Goal: Task Accomplishment & Management: Use online tool/utility

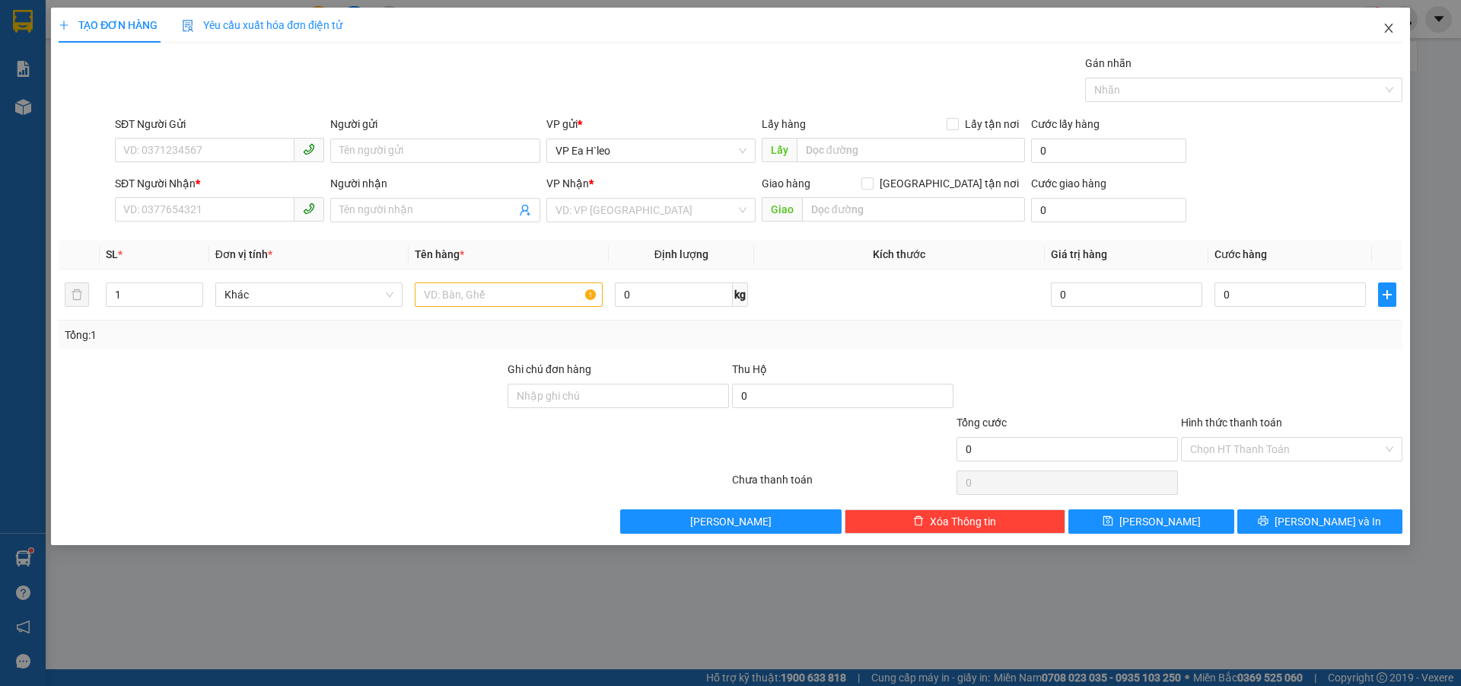
click at [1388, 29] on icon "close" at bounding box center [1389, 28] width 8 height 9
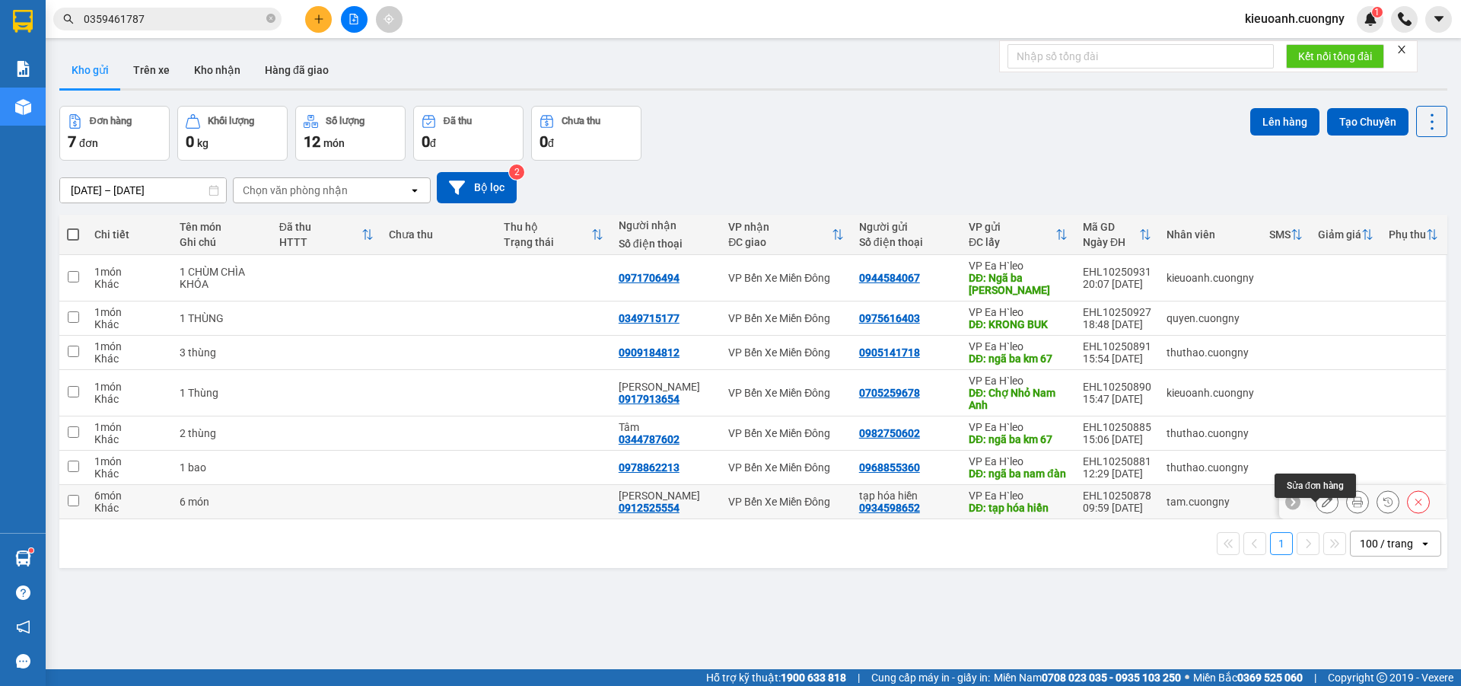
click at [1322, 507] on icon at bounding box center [1327, 501] width 11 height 11
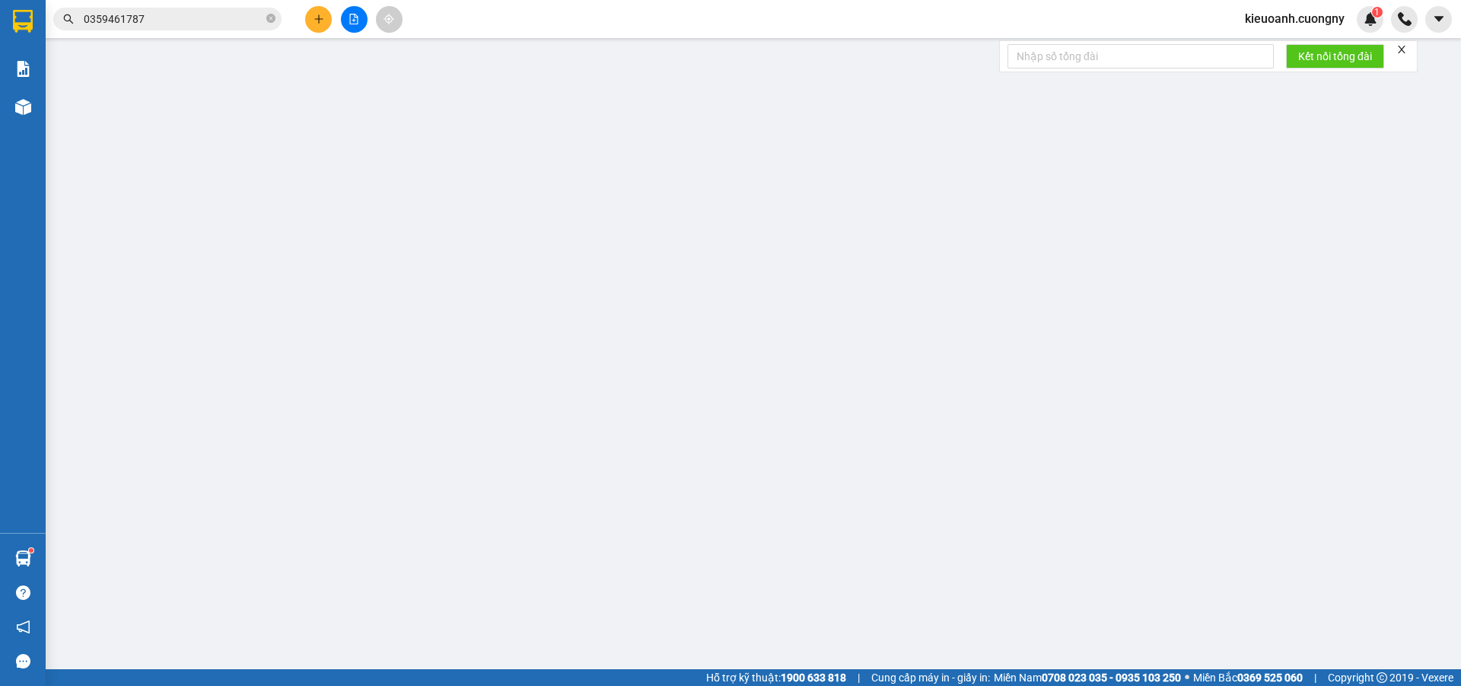
type input "0934598652"
type input "tạp hóa hiền"
type input "0912525554"
type input "[PERSON_NAME]"
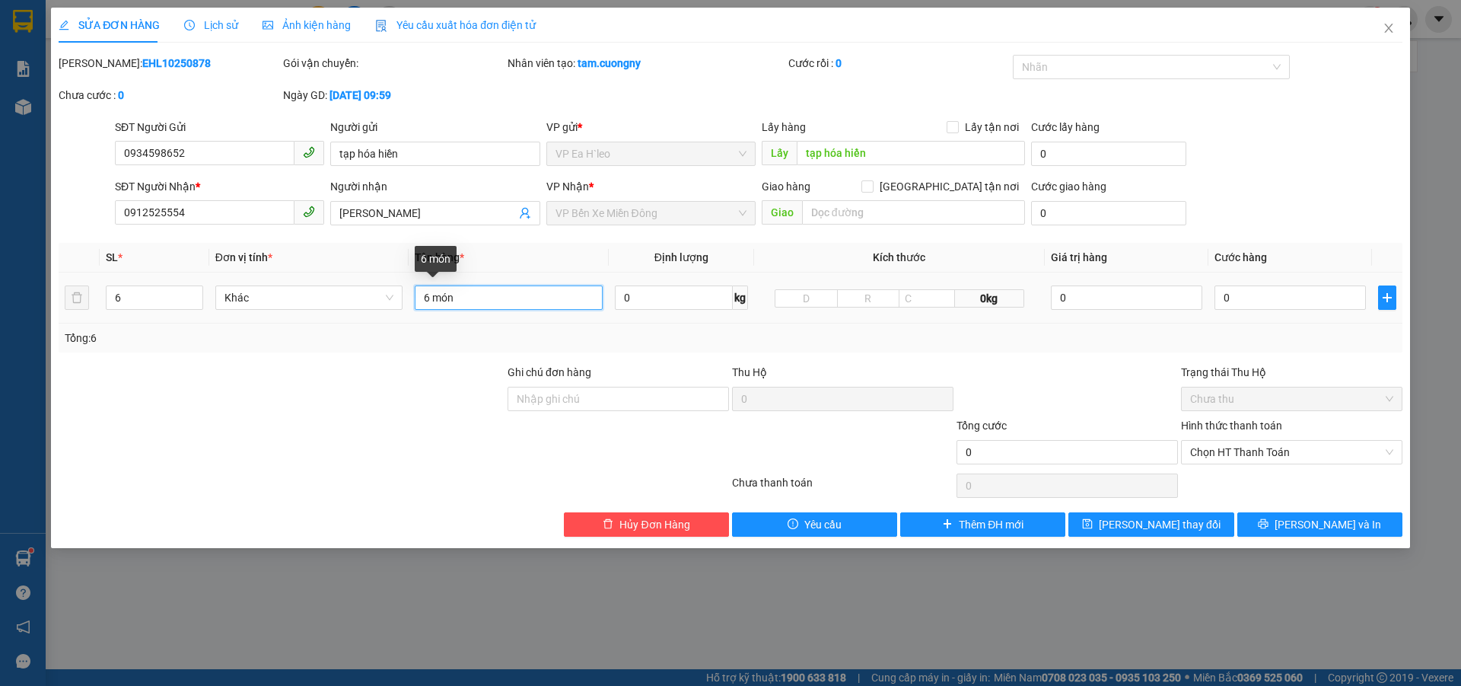
drag, startPoint x: 496, startPoint y: 292, endPoint x: 395, endPoint y: 169, distance: 159.5
click at [391, 293] on tr "6 Khác 6 món 0 kg 0kg 0 0" at bounding box center [731, 297] width 1344 height 51
type input "4 bao+ 2 thùng"
click at [376, 422] on div at bounding box center [281, 443] width 449 height 53
click at [1244, 292] on input "0" at bounding box center [1290, 297] width 151 height 24
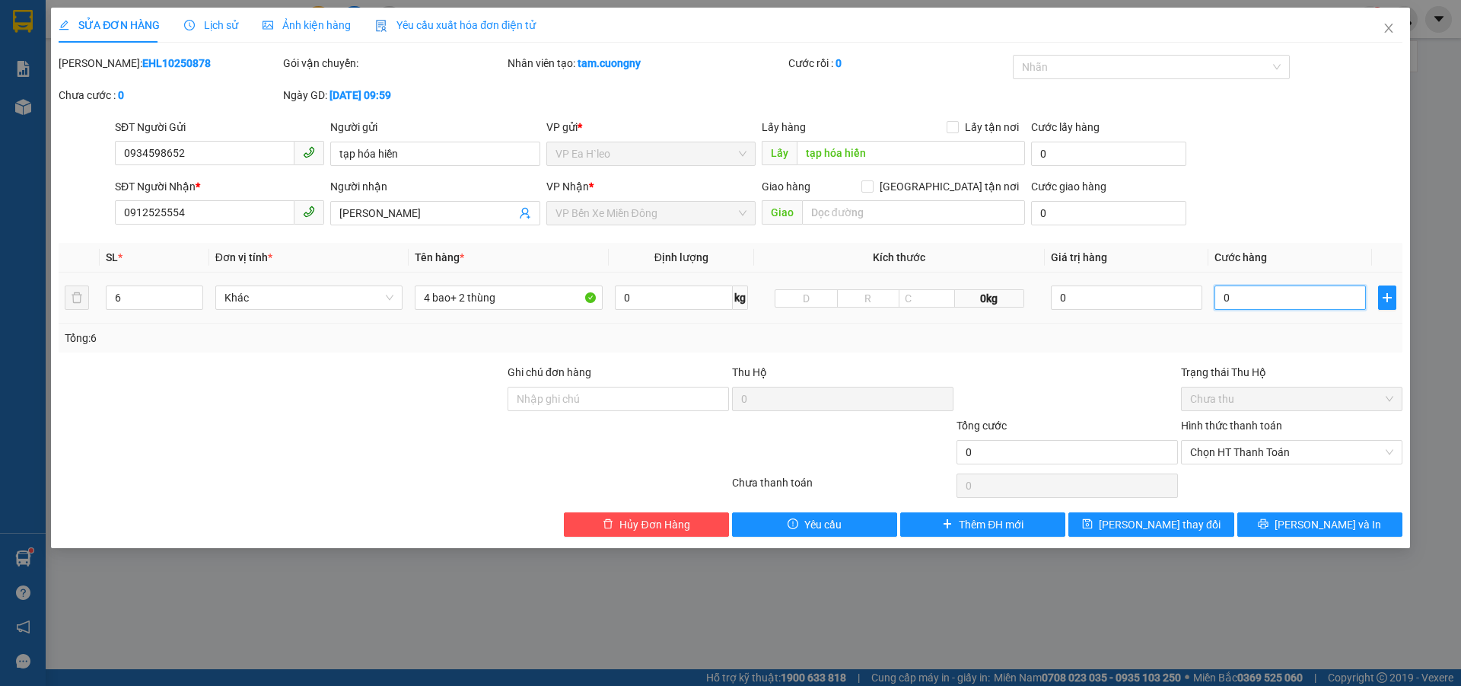
type input "5"
type input "50"
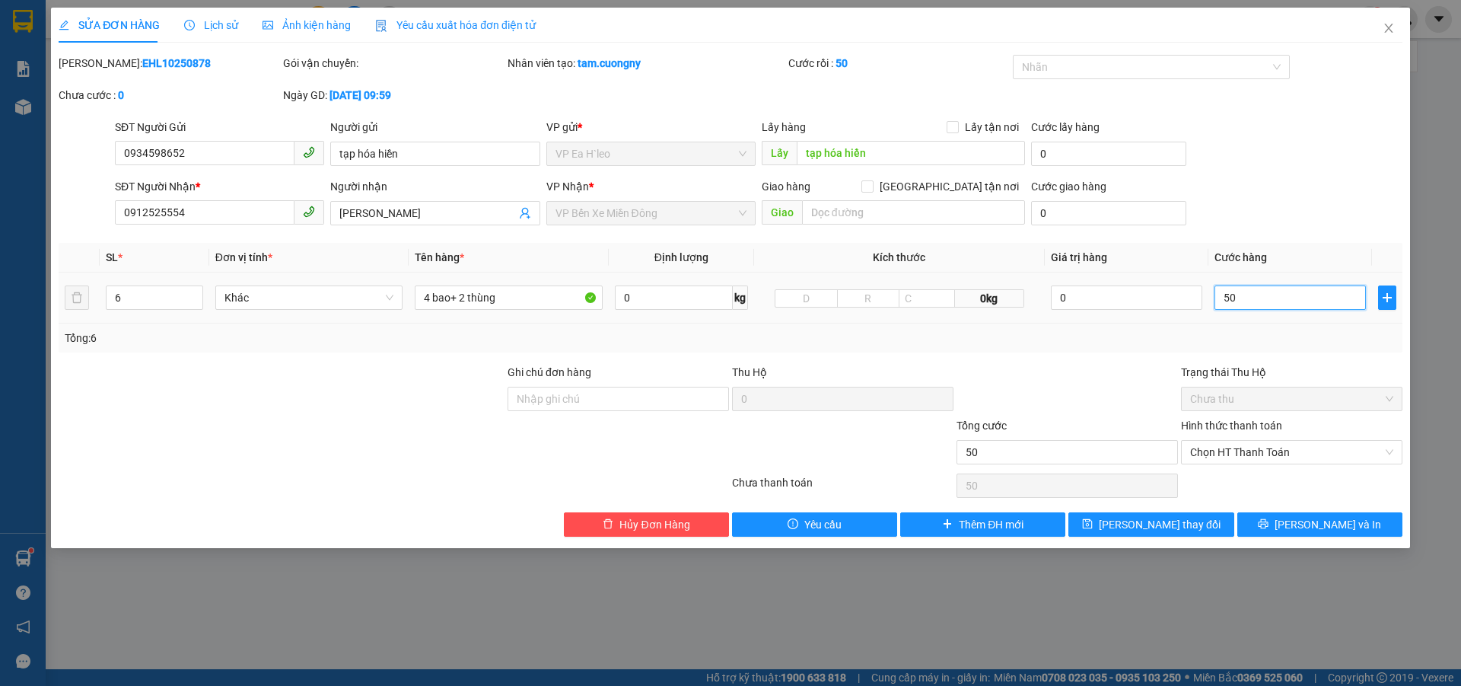
type input "500"
type input "5.000"
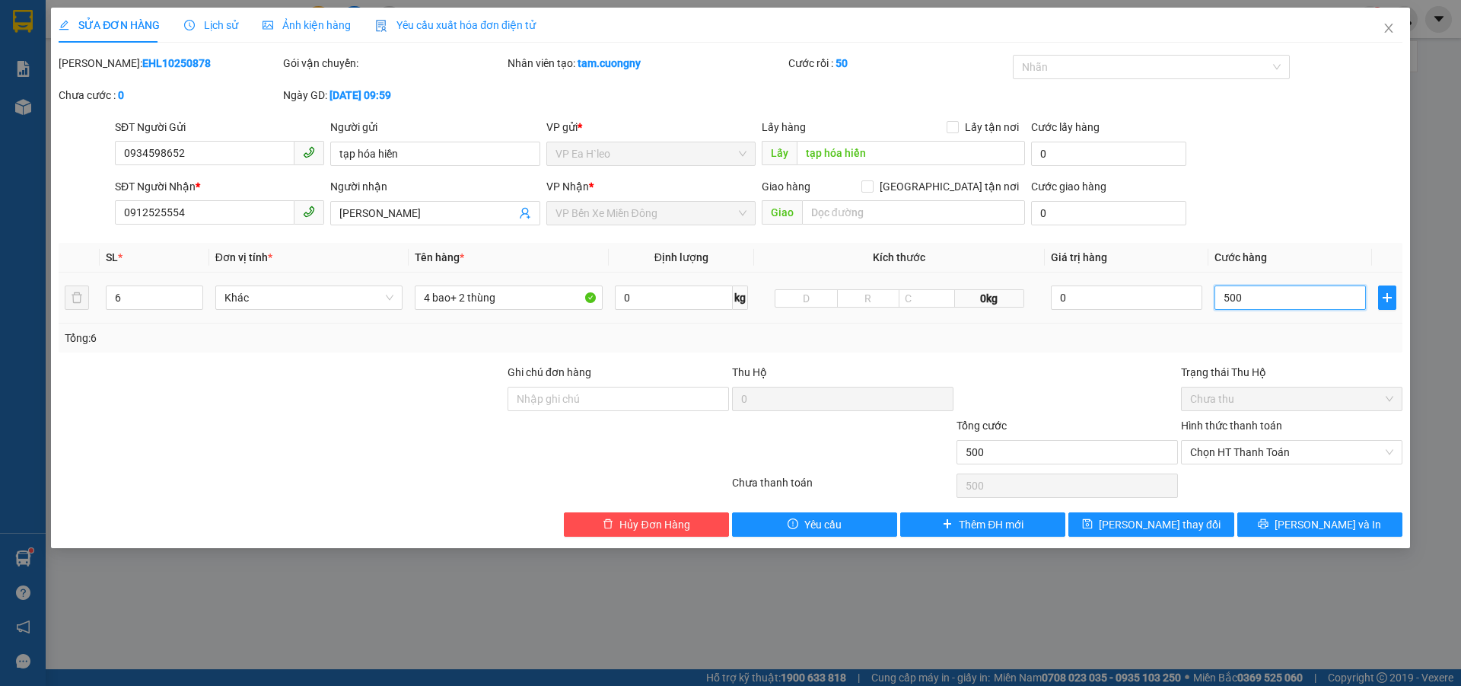
type input "5.000"
type input "50.000"
type input "500.000"
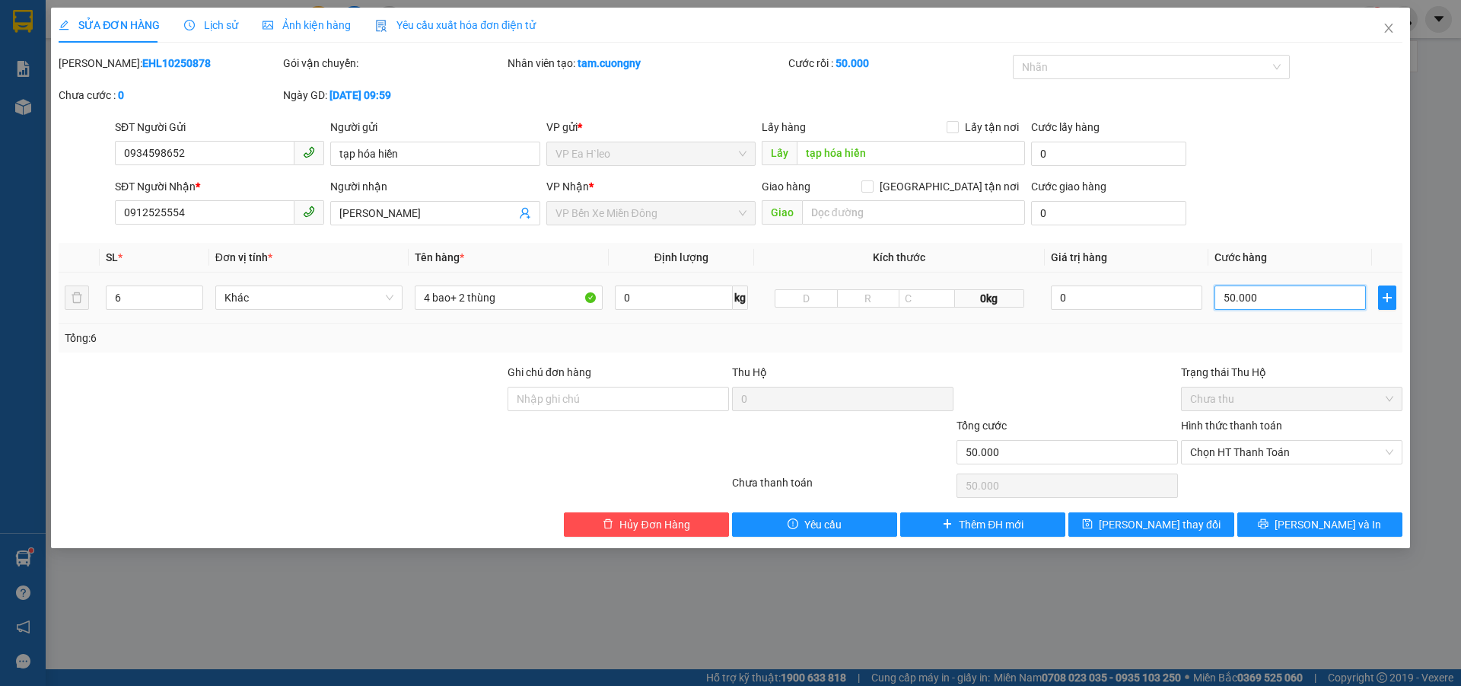
type input "500.000"
click at [1154, 531] on span "[PERSON_NAME] thay đổi" at bounding box center [1160, 524] width 122 height 17
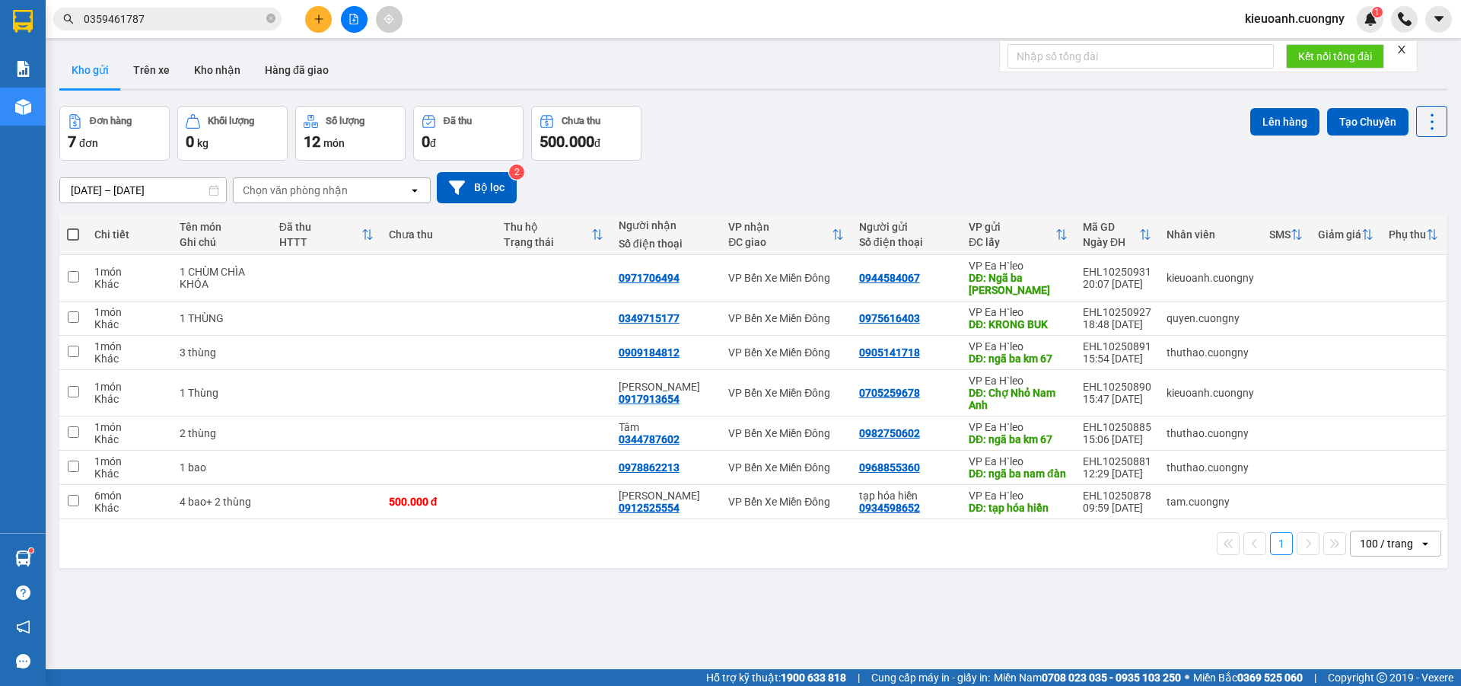
click at [501, 609] on div "ver 1.8.146 Kho gửi Trên xe Kho nhận Hàng đã giao Đơn hàng 7 đơn Khối lượng 0 k…" at bounding box center [753, 389] width 1401 height 686
click at [556, 507] on td at bounding box center [553, 502] width 115 height 34
checkbox input "true"
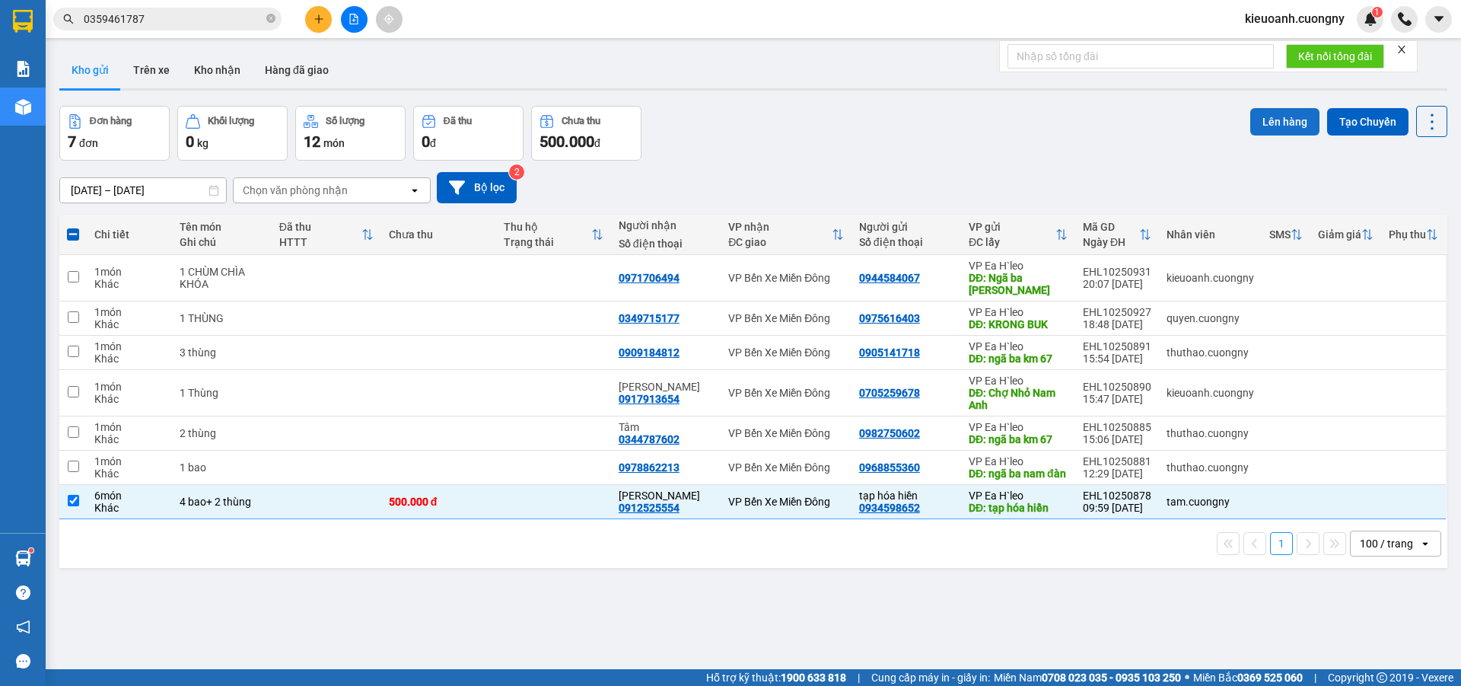
click at [1284, 126] on button "Lên hàng" at bounding box center [1285, 121] width 69 height 27
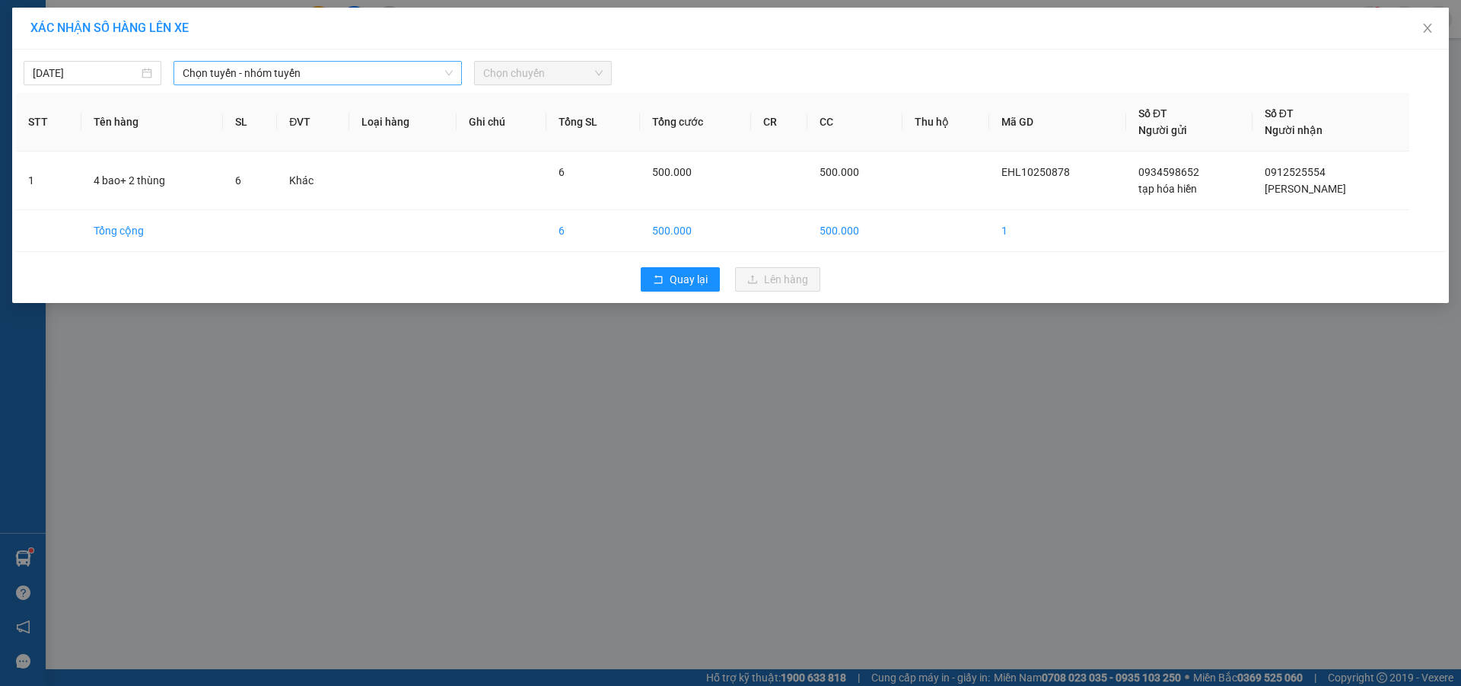
click at [402, 78] on span "Chọn tuyến - nhóm tuyến" at bounding box center [318, 73] width 270 height 23
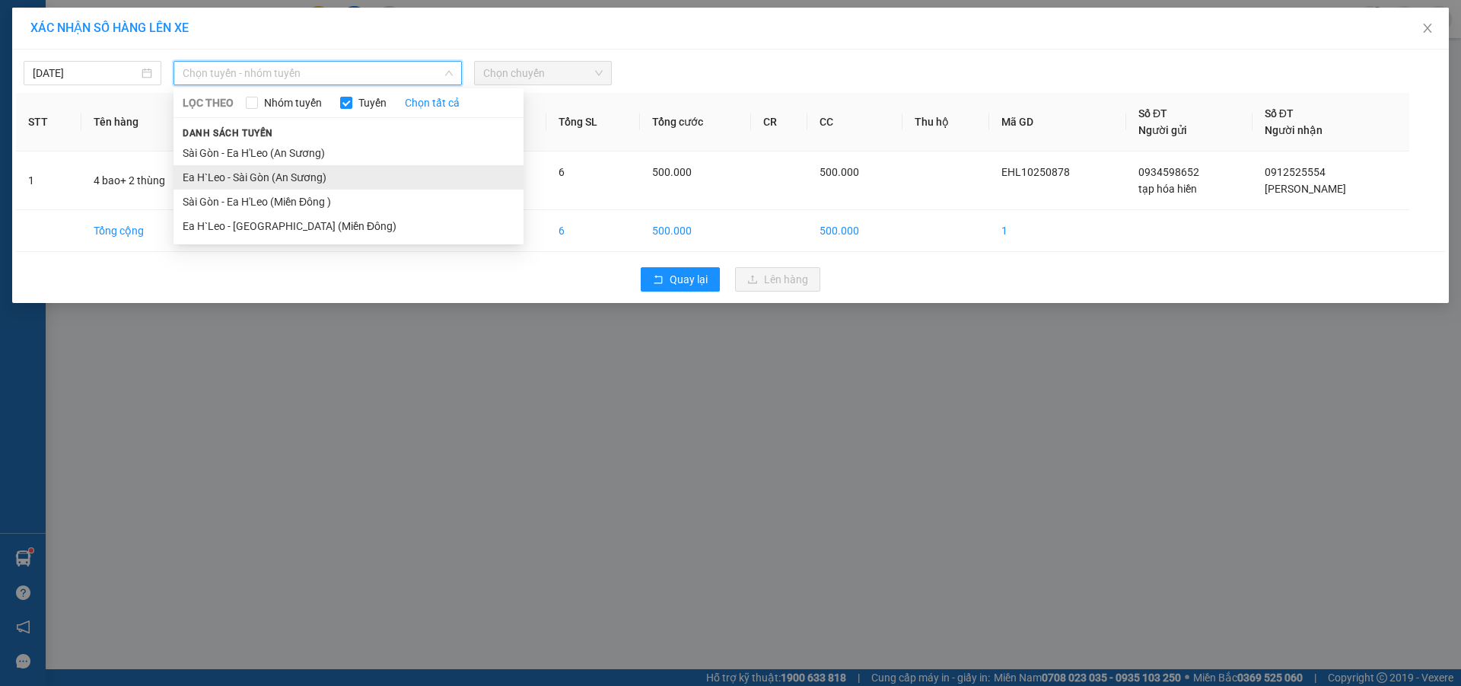
click at [369, 177] on li "Ea H`Leo - Sài Gòn (An Sương)" at bounding box center [349, 177] width 350 height 24
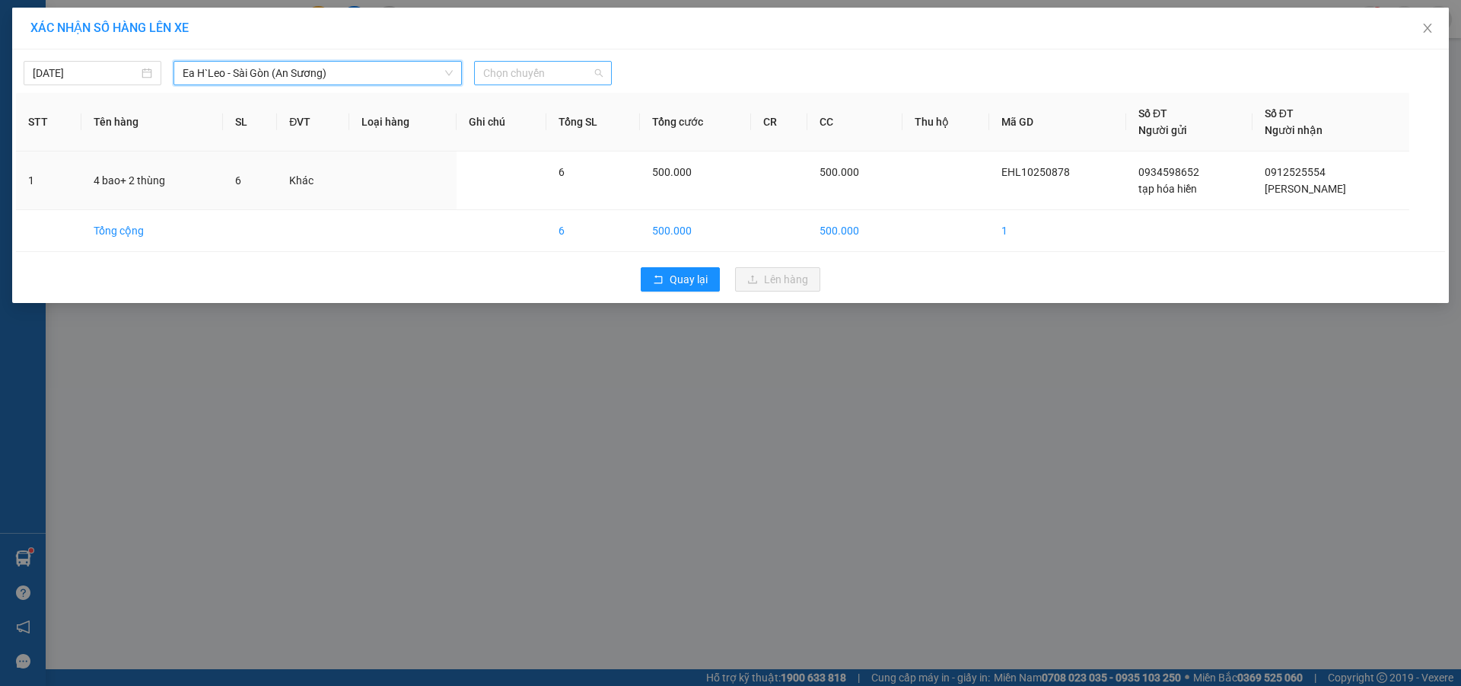
click at [527, 75] on span "Chọn chuyến" at bounding box center [543, 73] width 120 height 23
click at [569, 129] on body "Kết quả tìm kiếm ( 8 ) Bộ lọc Mã ĐH Trạng thái Món hàng Thu hộ Tổng cước Chưa c…" at bounding box center [730, 343] width 1461 height 686
click at [1080, 480] on div "XÁC NHẬN SỐ HÀNG LÊN XE [DATE] Ea H`Leo - [GEOGRAPHIC_DATA] (An Sương) LỌC THEO…" at bounding box center [730, 343] width 1461 height 686
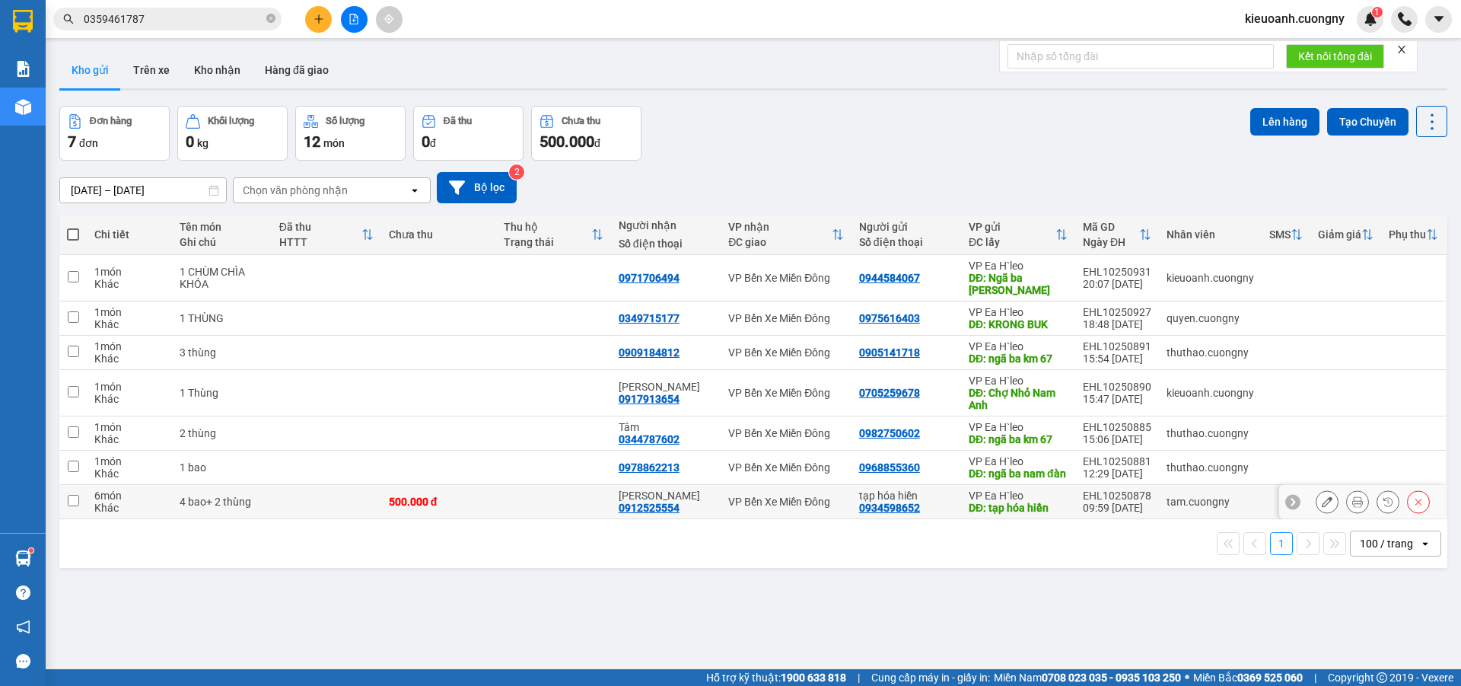
click at [706, 514] on div "[PERSON_NAME] 0912525554" at bounding box center [666, 501] width 94 height 24
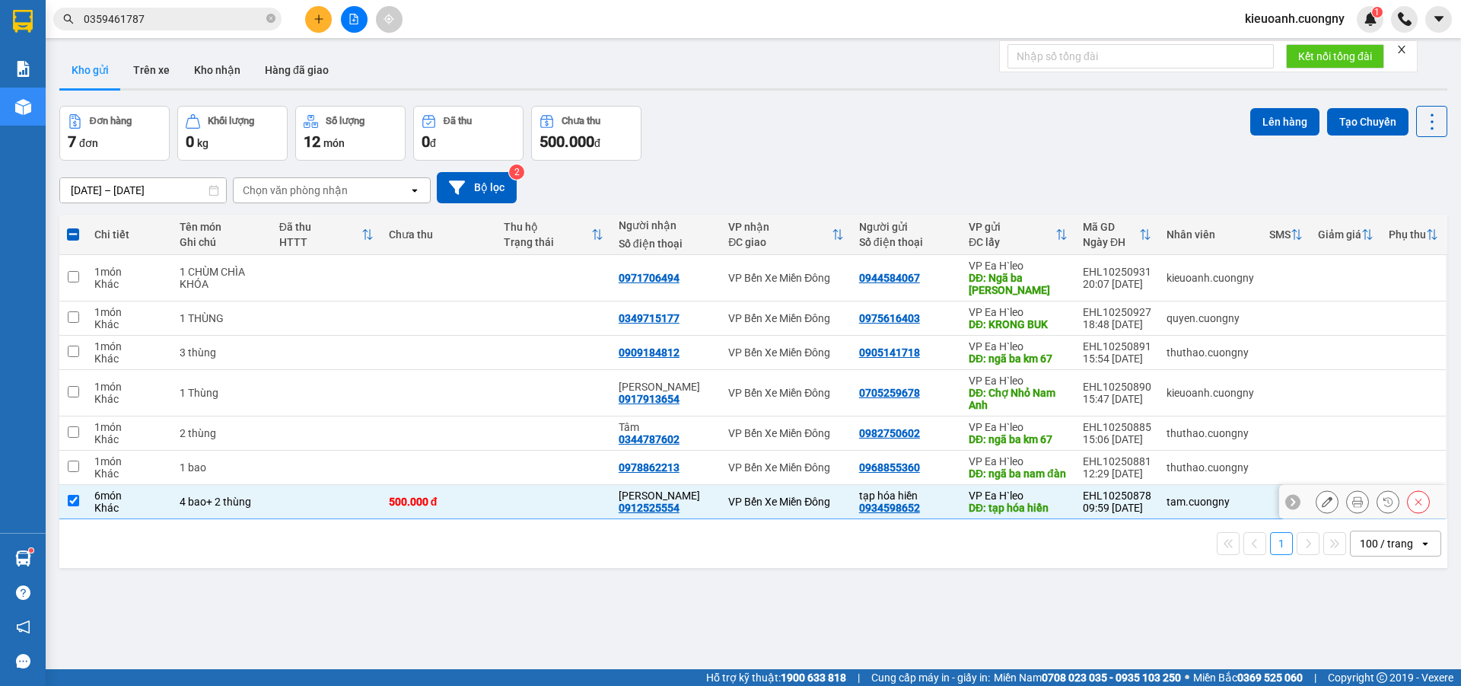
click at [72, 506] on input "checkbox" at bounding box center [73, 500] width 11 height 11
checkbox input "false"
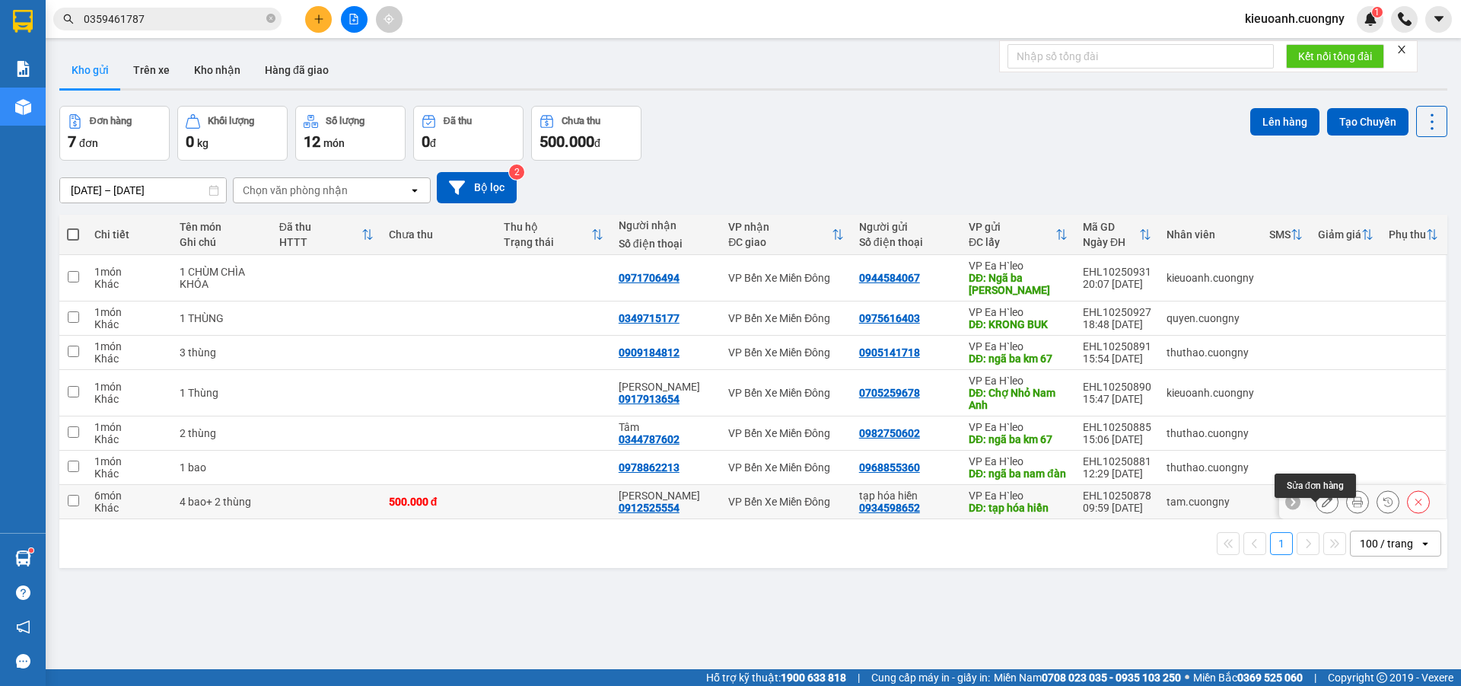
click at [1322, 515] on button at bounding box center [1327, 502] width 21 height 27
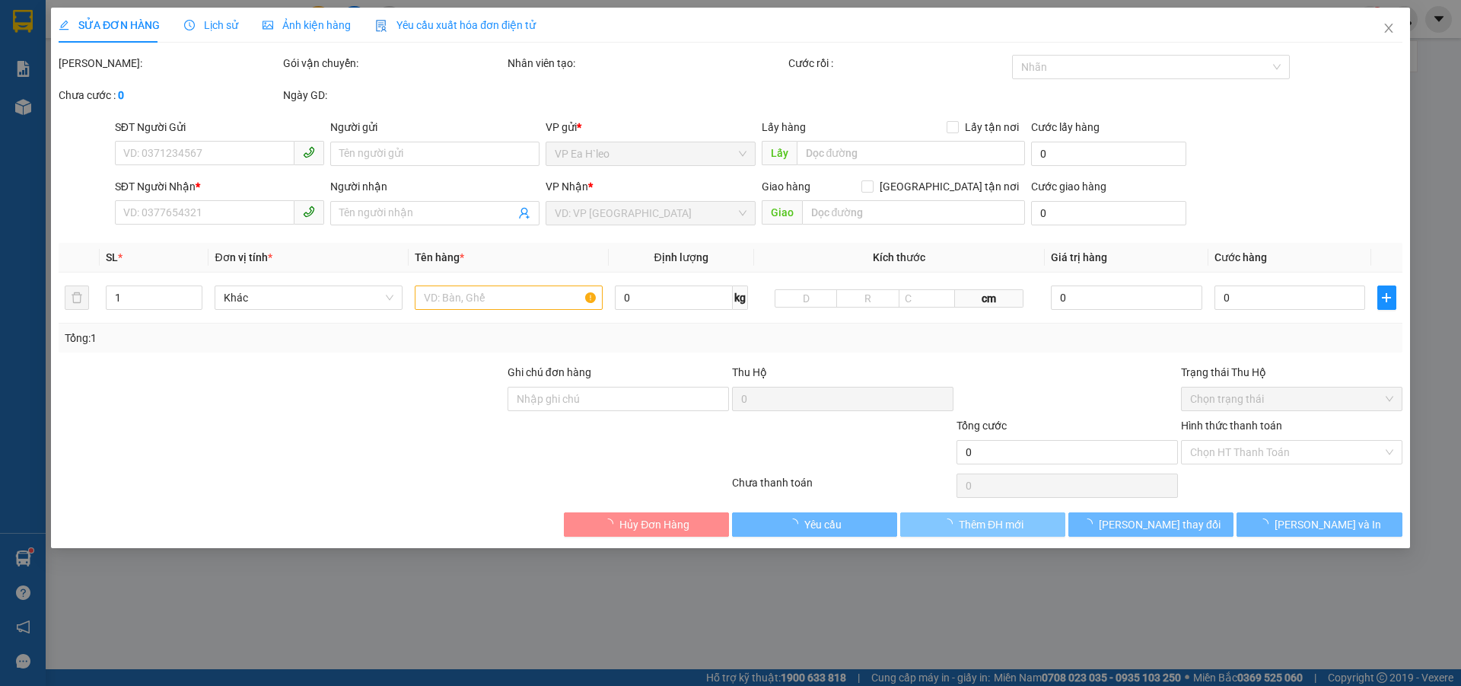
type input "0934598652"
type input "tạp hóa hiền"
type input "0912525554"
type input "[PERSON_NAME]"
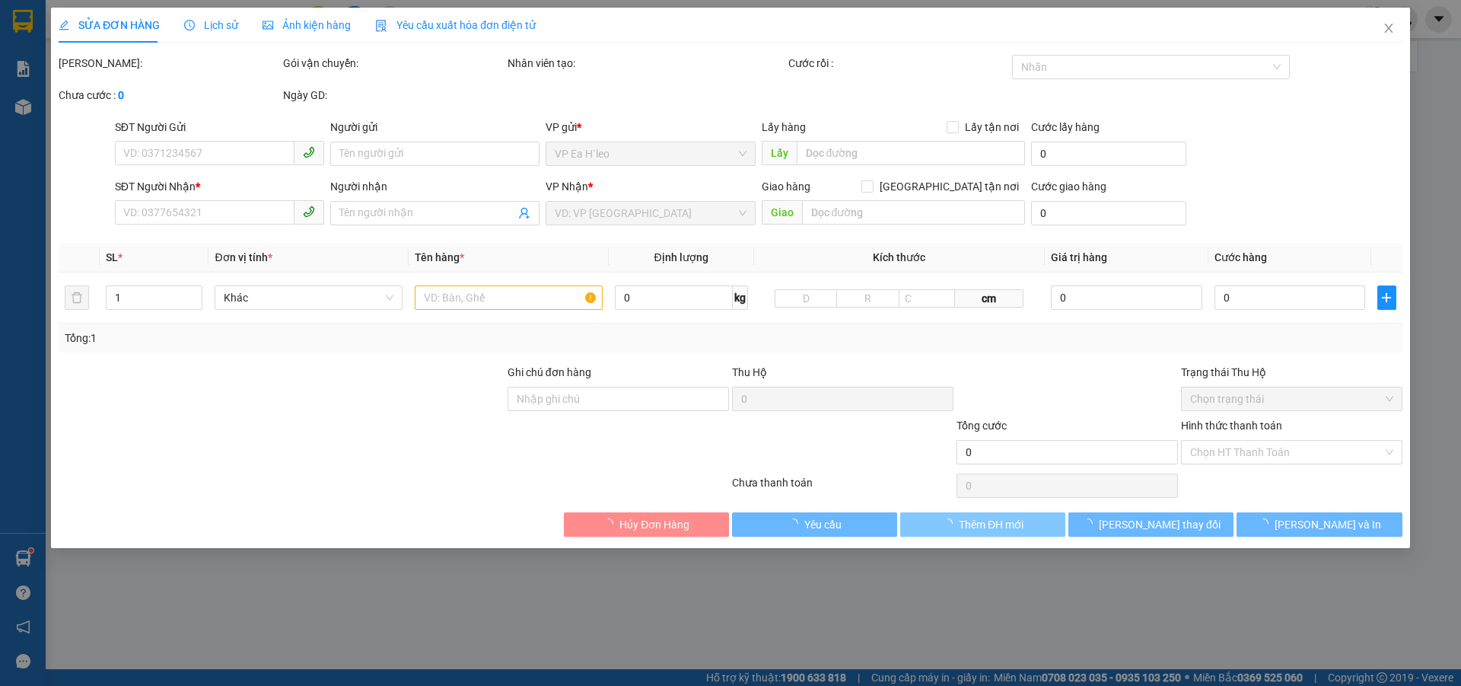
type input "500.000"
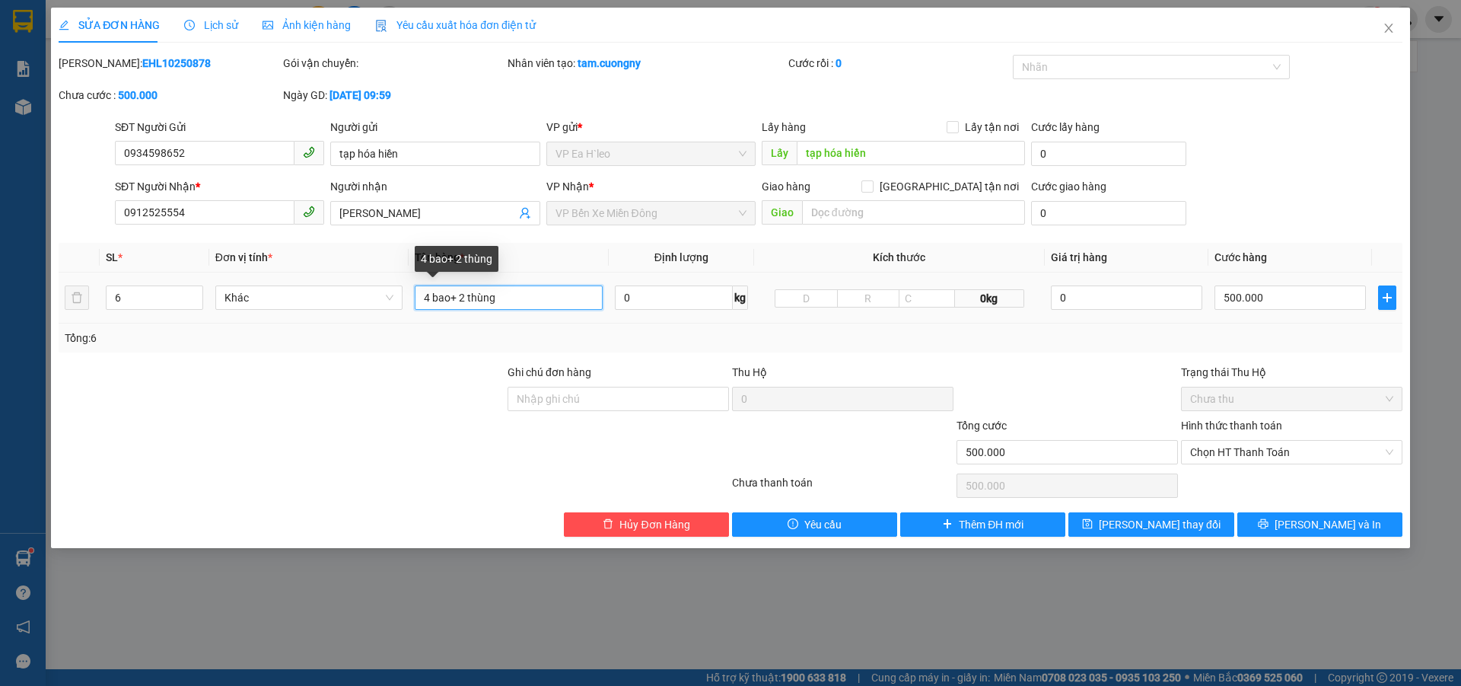
click at [571, 298] on input "4 bao+ 2 thùng" at bounding box center [509, 297] width 188 height 24
click at [1300, 451] on span "Chọn HT Thanh Toán" at bounding box center [1291, 452] width 203 height 23
type input "4 bao+ 2 thùng NY THU"
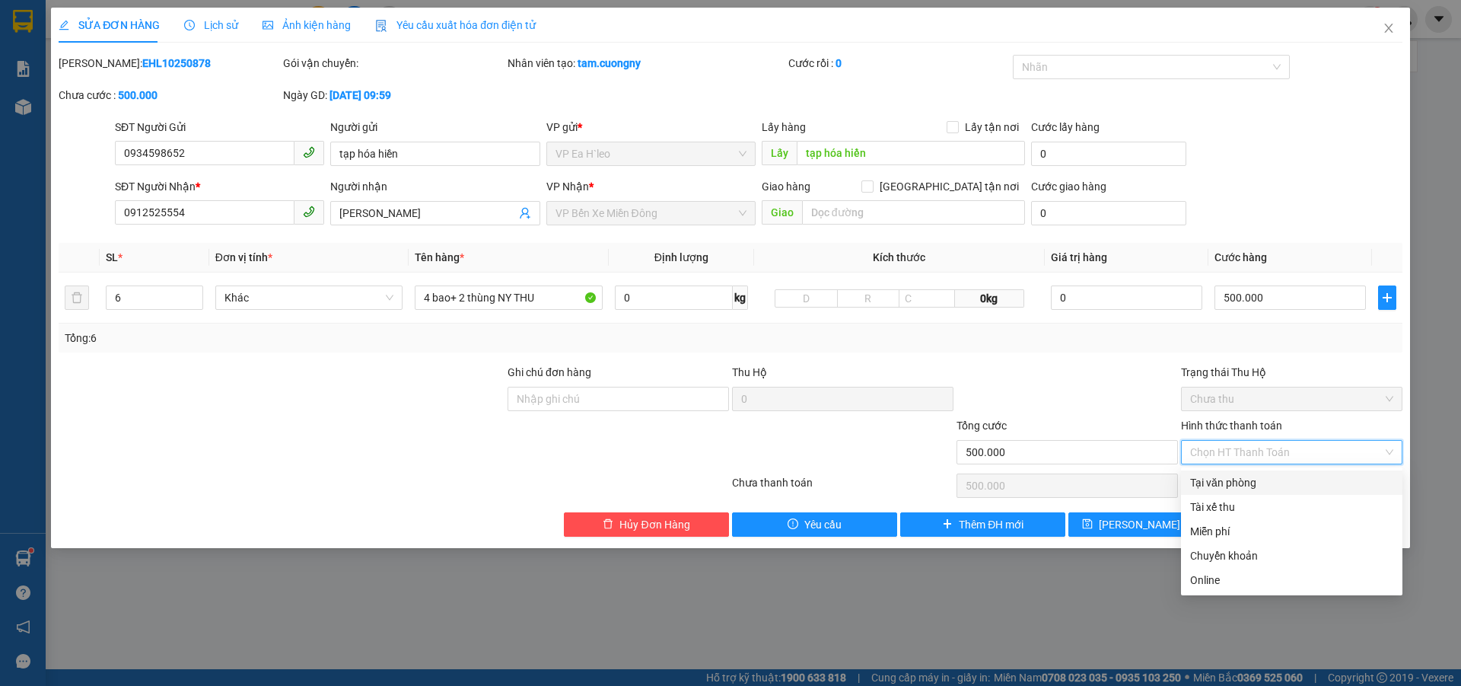
click at [1270, 483] on div "Tại văn phòng" at bounding box center [1291, 482] width 203 height 17
type input "0"
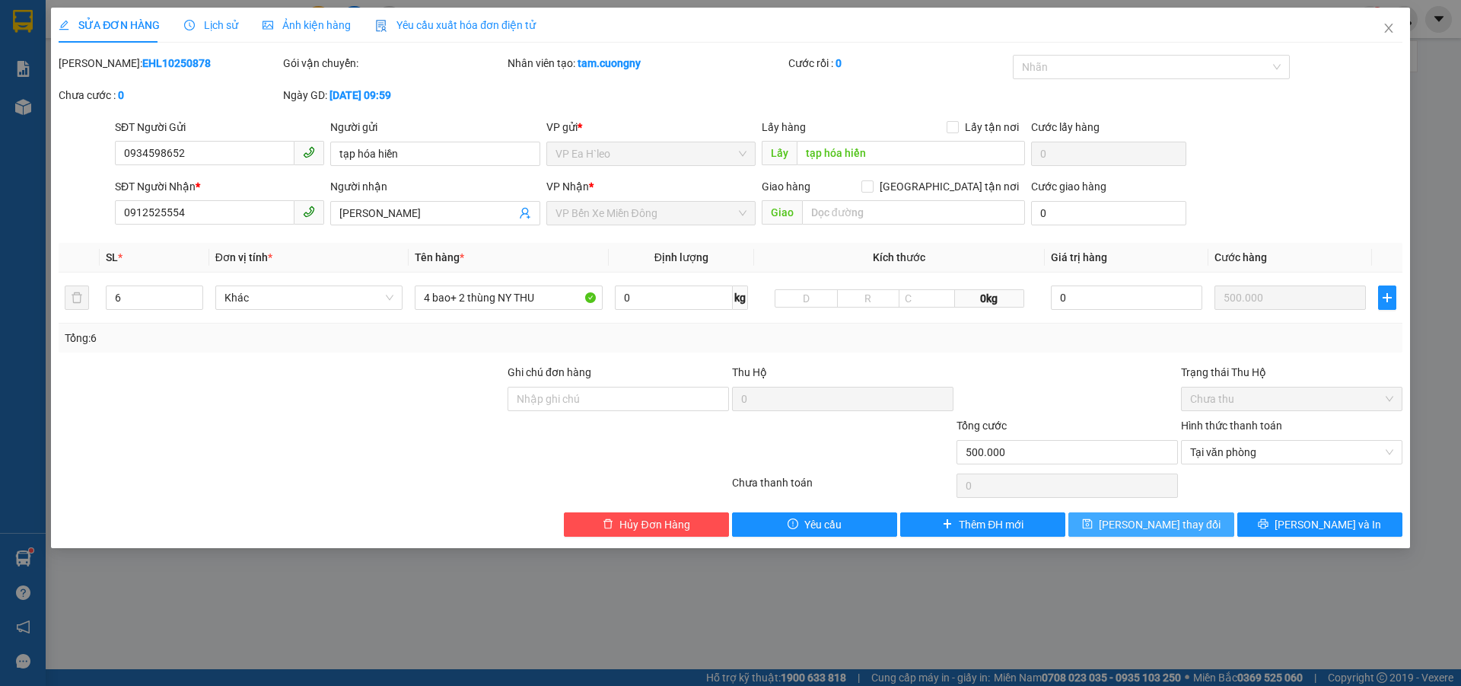
click at [1197, 521] on button "[PERSON_NAME] thay đổi" at bounding box center [1151, 524] width 165 height 24
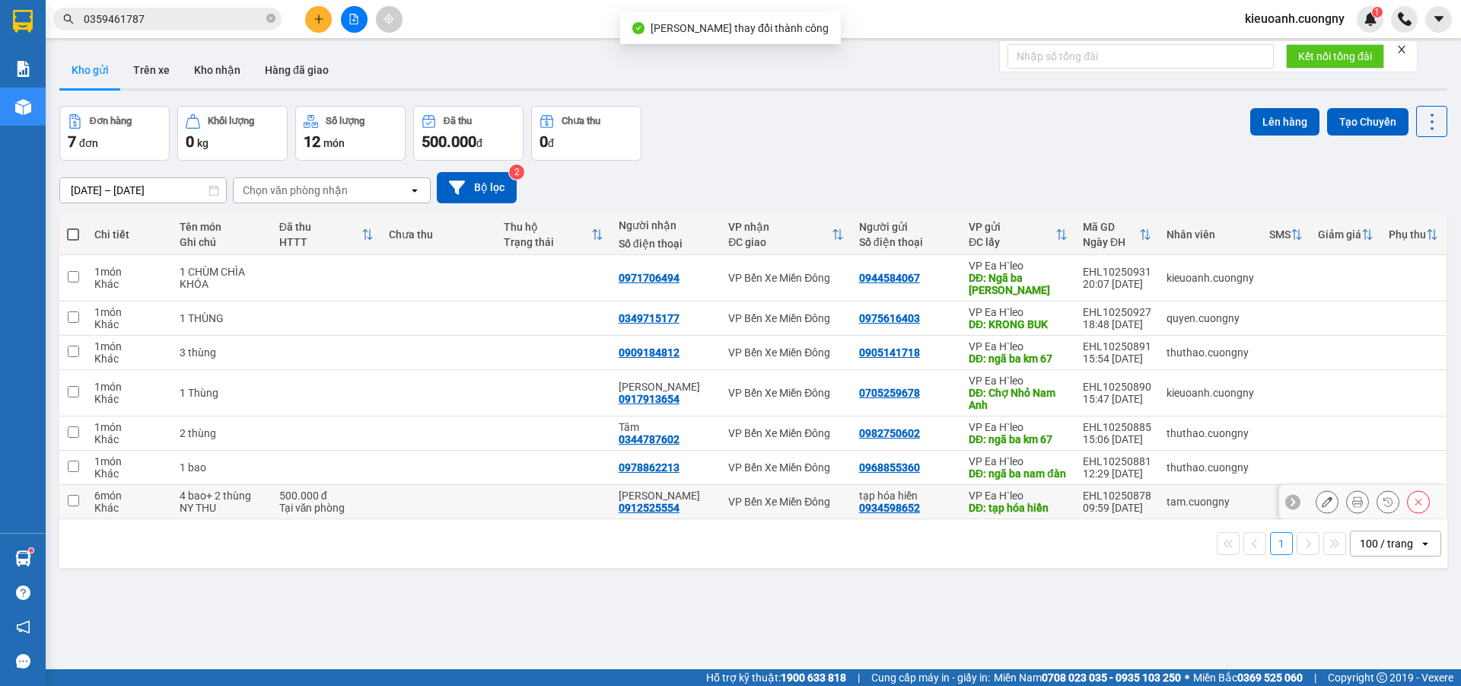
click at [520, 519] on td at bounding box center [553, 502] width 115 height 34
checkbox input "true"
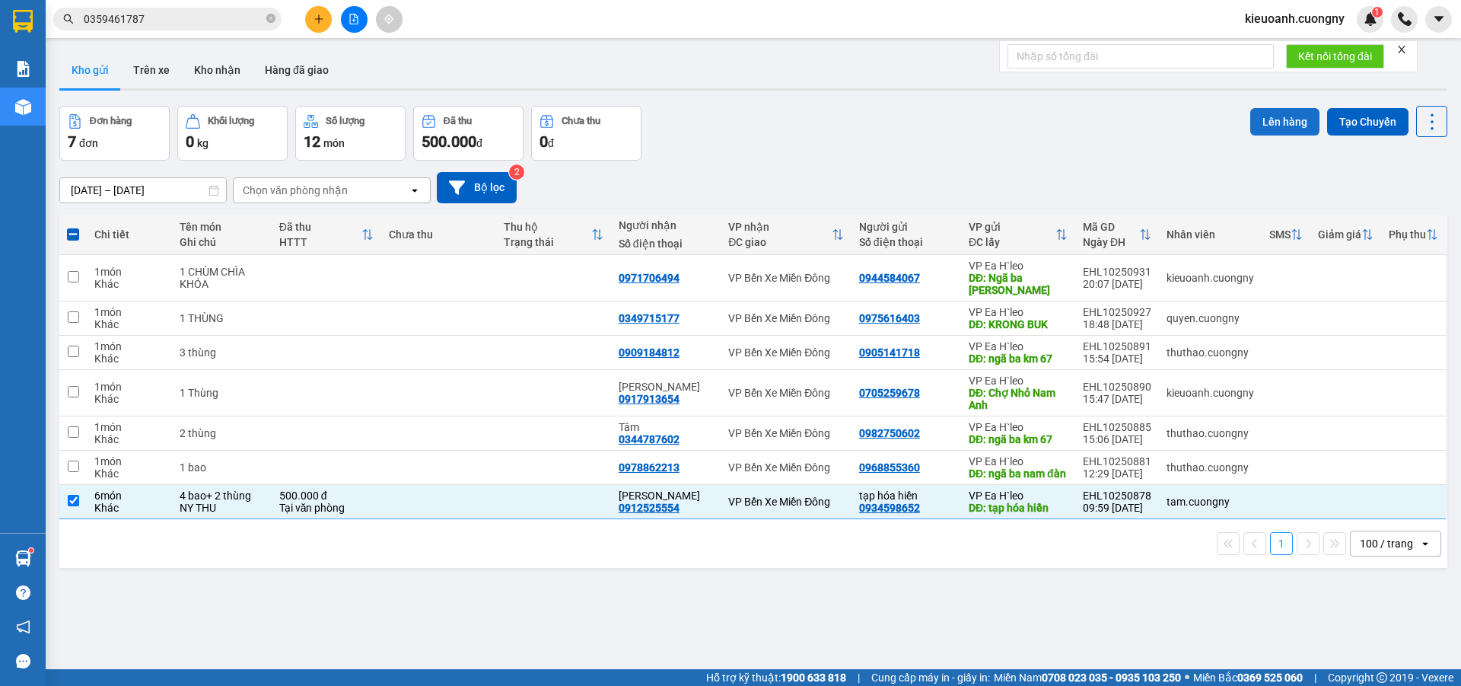
click at [1251, 121] on button "Lên hàng" at bounding box center [1285, 121] width 69 height 27
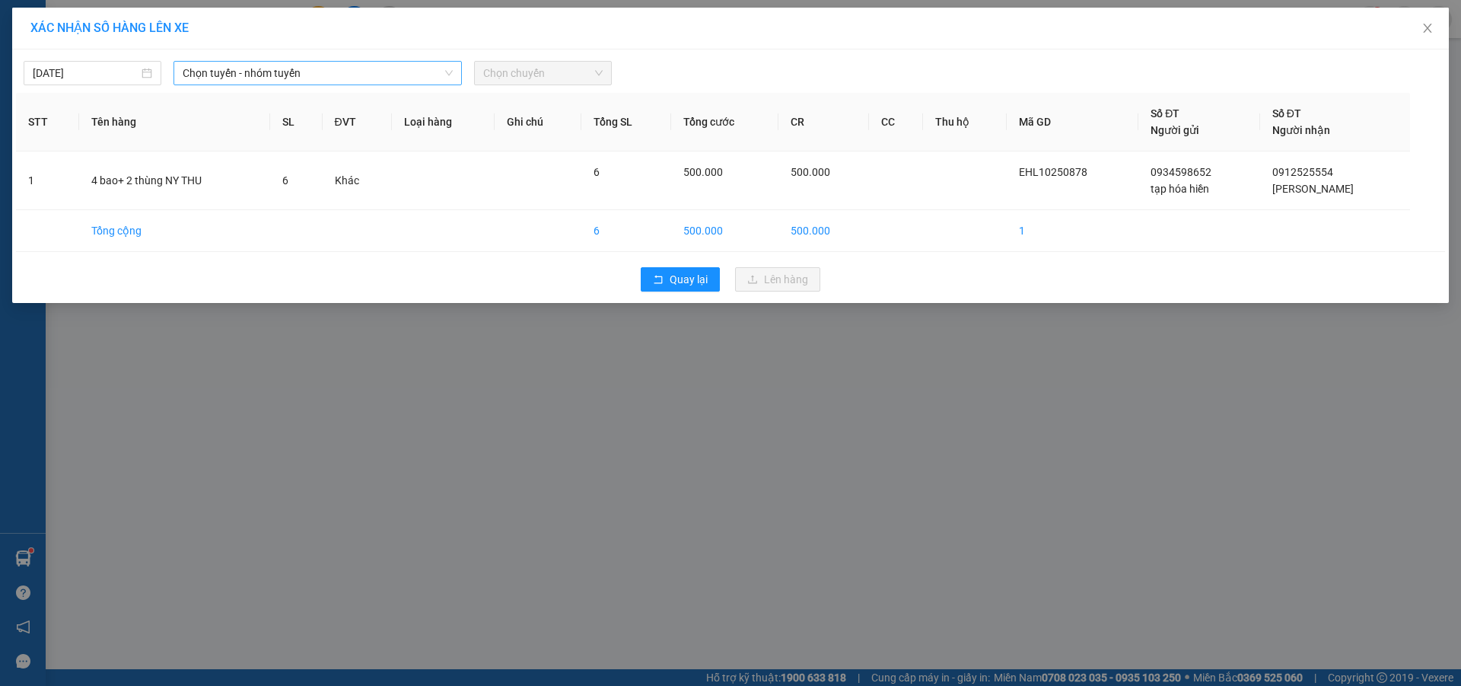
click at [303, 72] on span "Chọn tuyến - nhóm tuyến" at bounding box center [318, 73] width 270 height 23
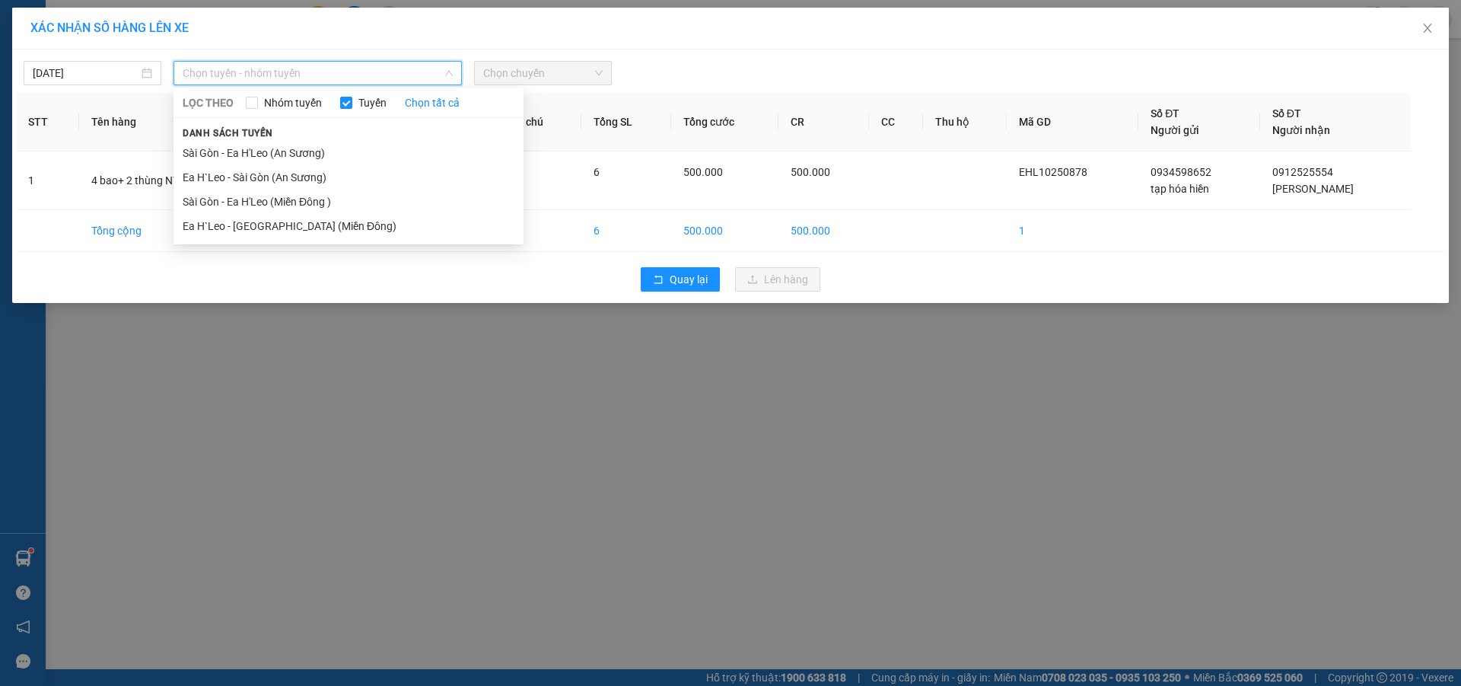
drag, startPoint x: 316, startPoint y: 171, endPoint x: 377, endPoint y: 143, distance: 67.1
click at [317, 171] on li "Ea H`Leo - Sài Gòn (An Sương)" at bounding box center [349, 177] width 350 height 24
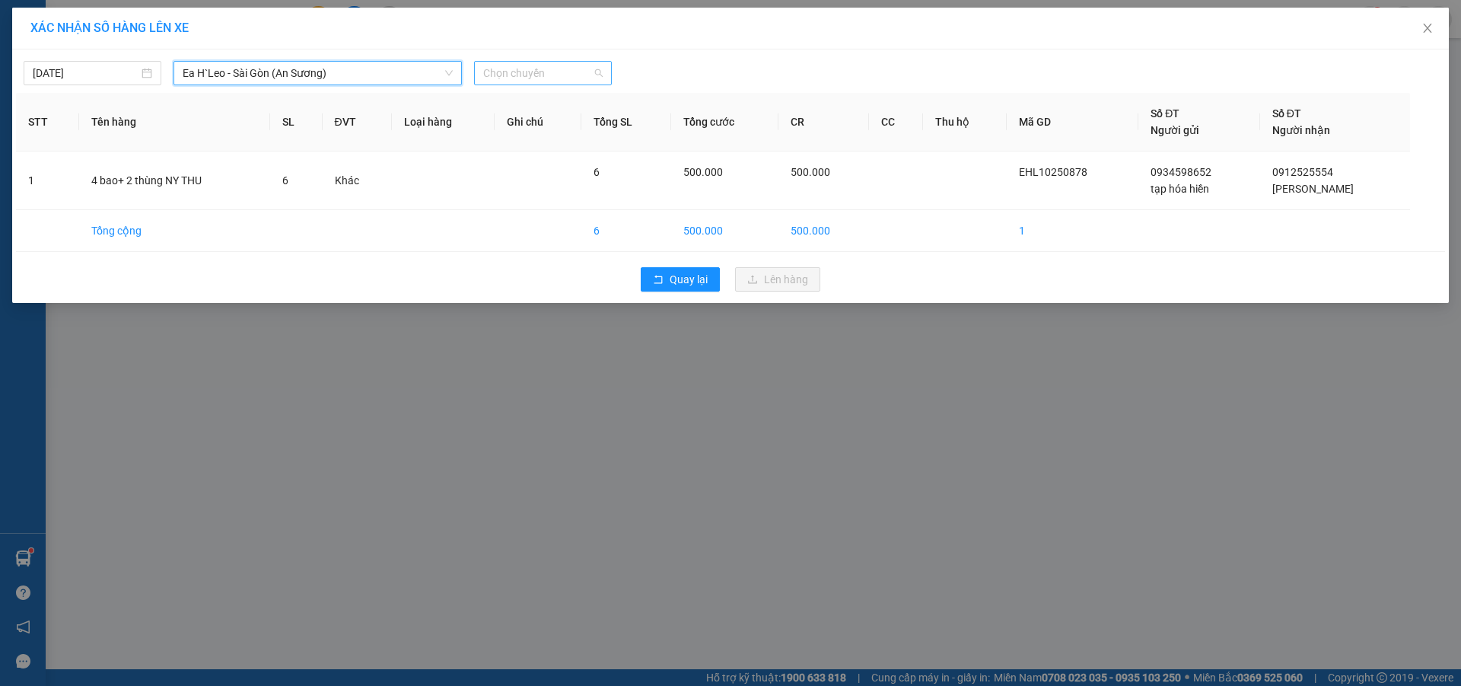
click at [537, 74] on span "Chọn chuyến" at bounding box center [543, 73] width 120 height 23
click at [549, 128] on div "19:30 - 47H-042.00" at bounding box center [542, 128] width 119 height 17
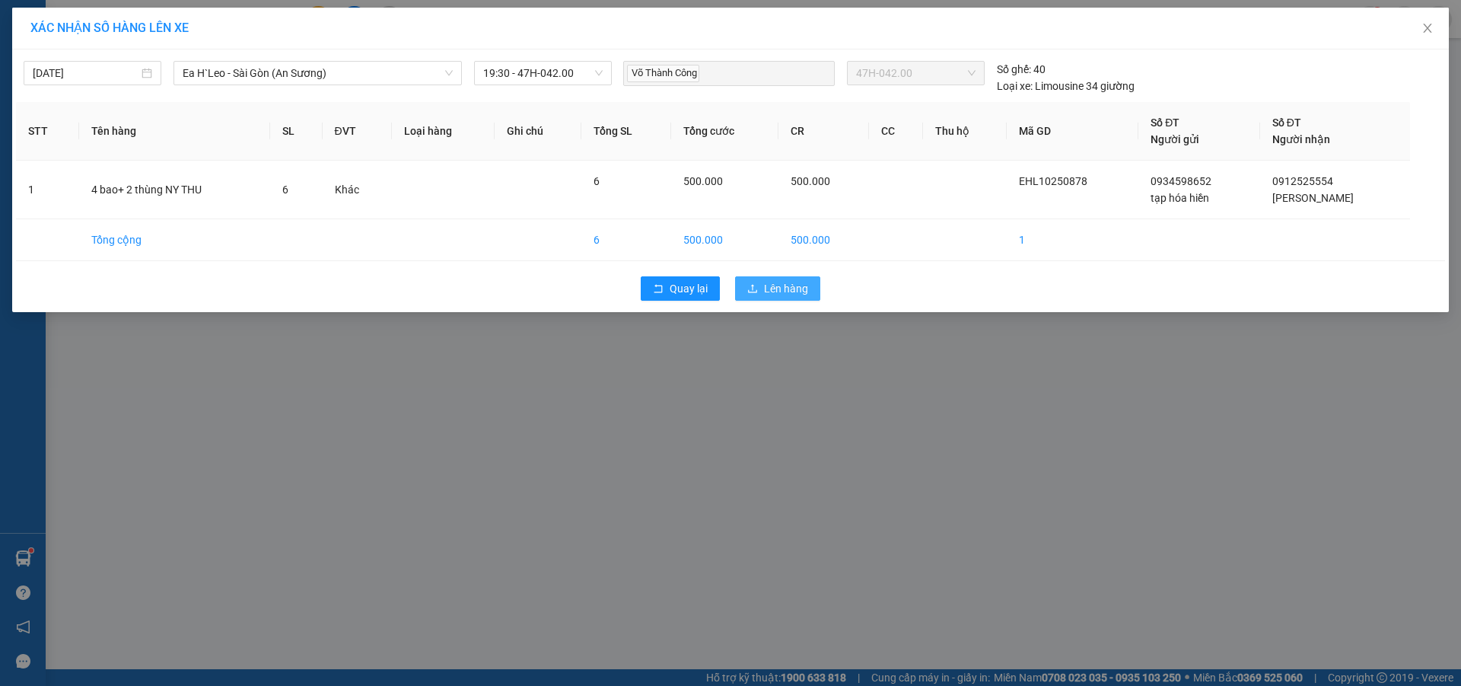
click at [785, 283] on span "Lên hàng" at bounding box center [786, 288] width 44 height 17
